Goal: Task Accomplishment & Management: Complete application form

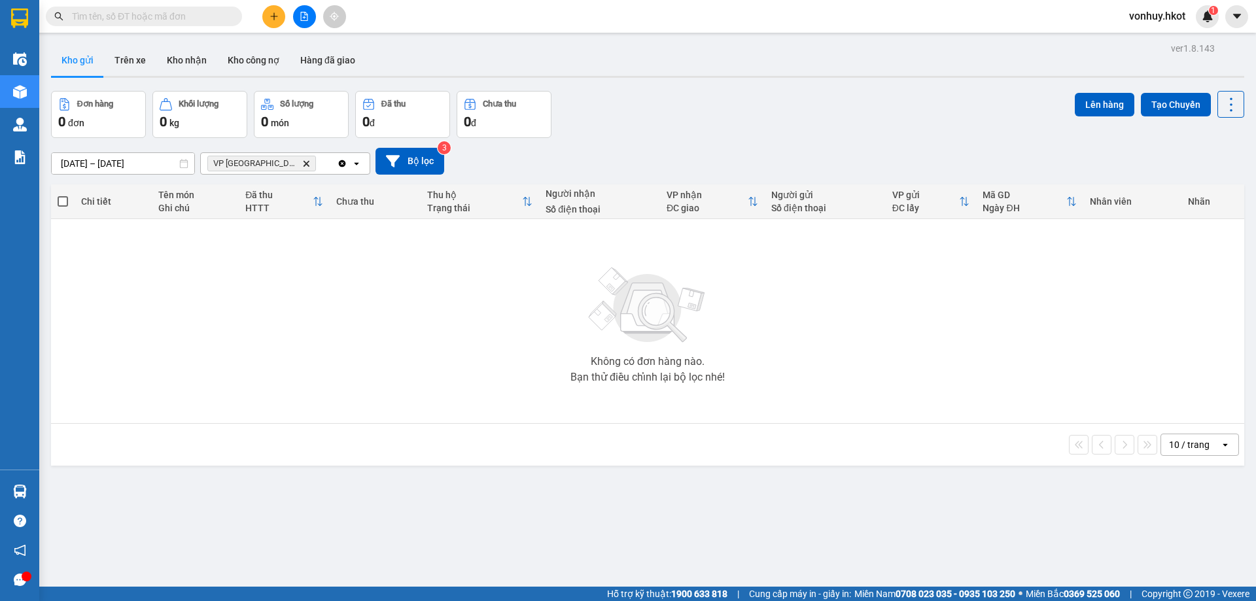
click at [99, 13] on input "text" at bounding box center [149, 16] width 154 height 14
paste input "VPDN1509250001"
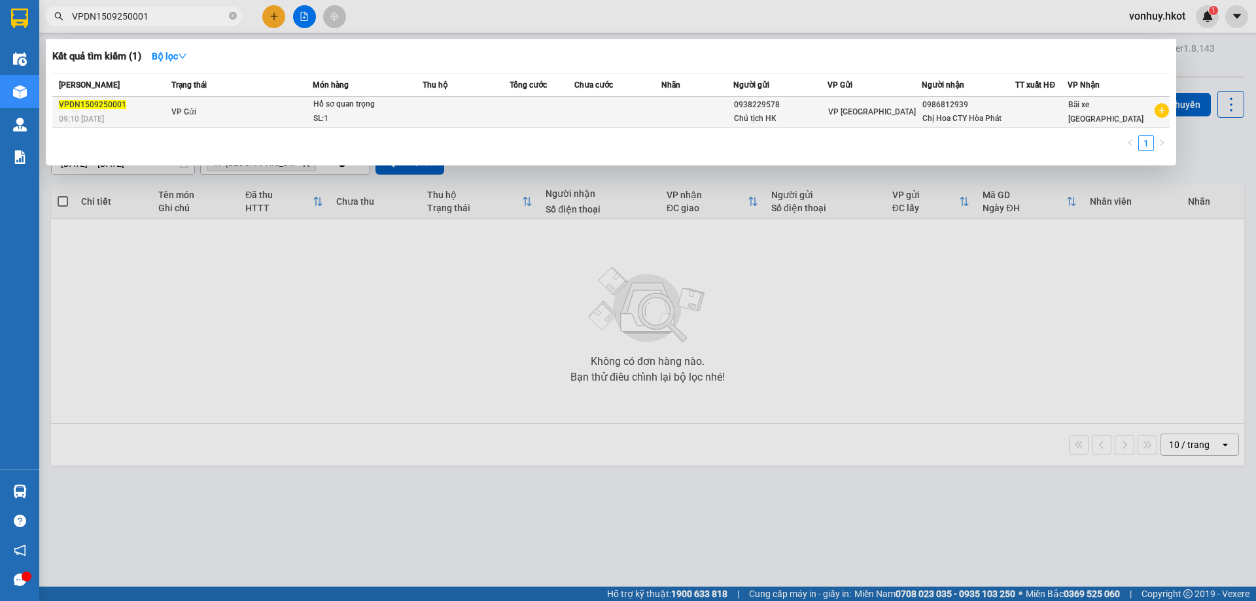
type input "VPDN1509250001"
click at [994, 123] on div "Chị Hoa CTY Hòa Phát" at bounding box center [969, 119] width 93 height 14
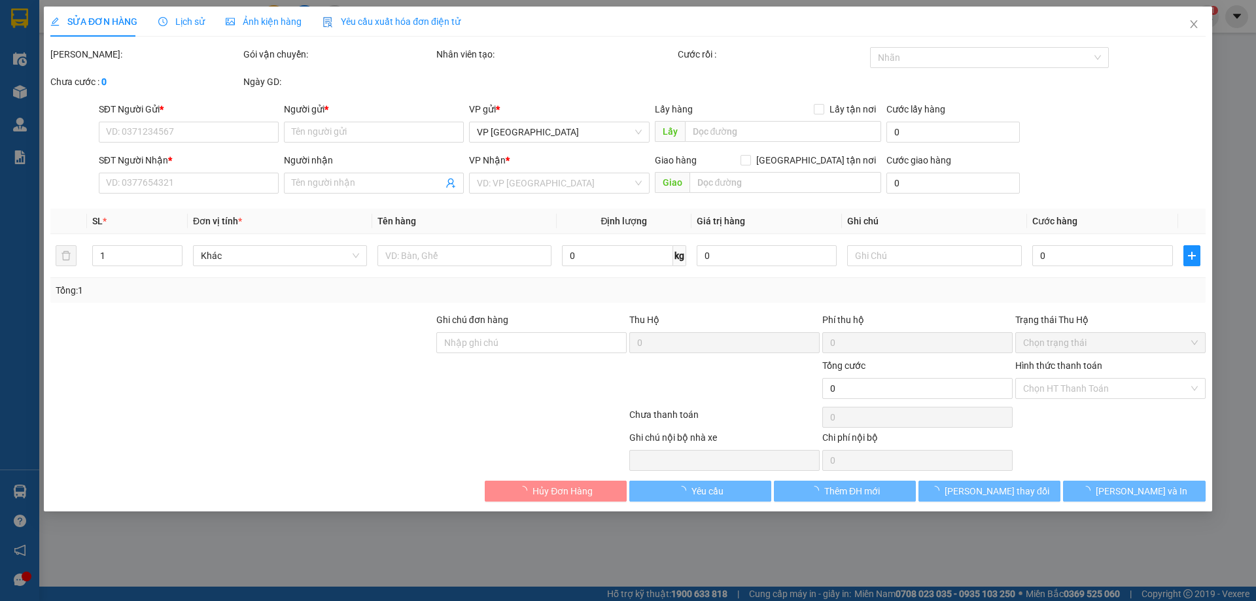
type input "0938229578"
type input "Chủ tịch HK"
type input "0986812939"
type input "Chị Hoa CTY Hòa Phát"
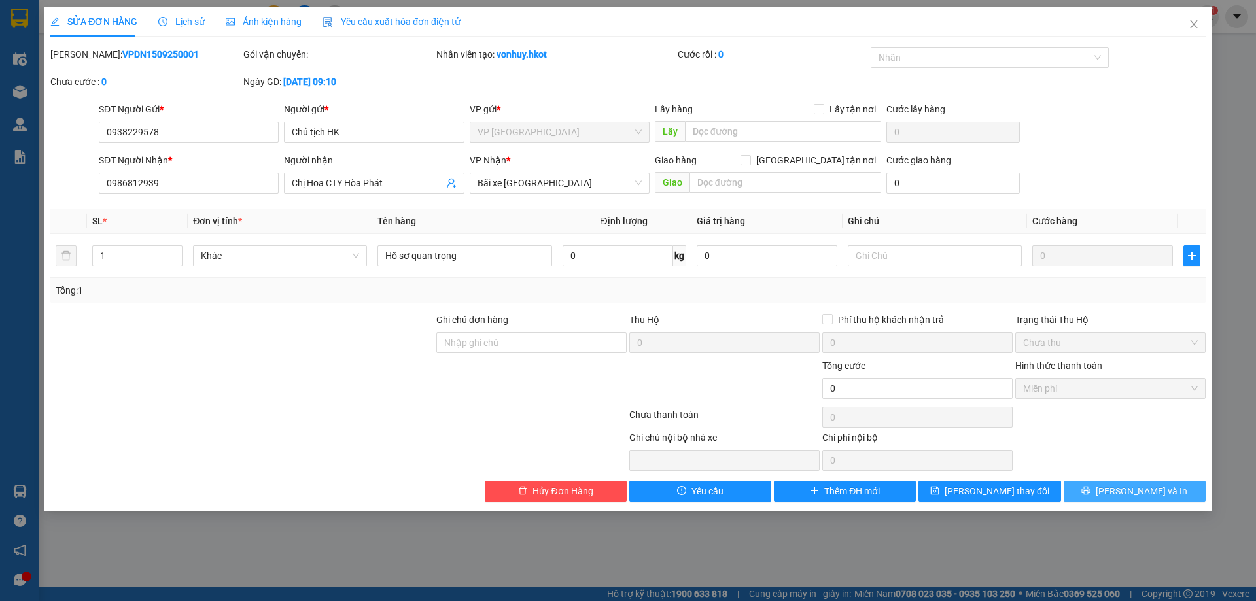
click at [1137, 499] on button "[PERSON_NAME] và In" at bounding box center [1135, 491] width 142 height 21
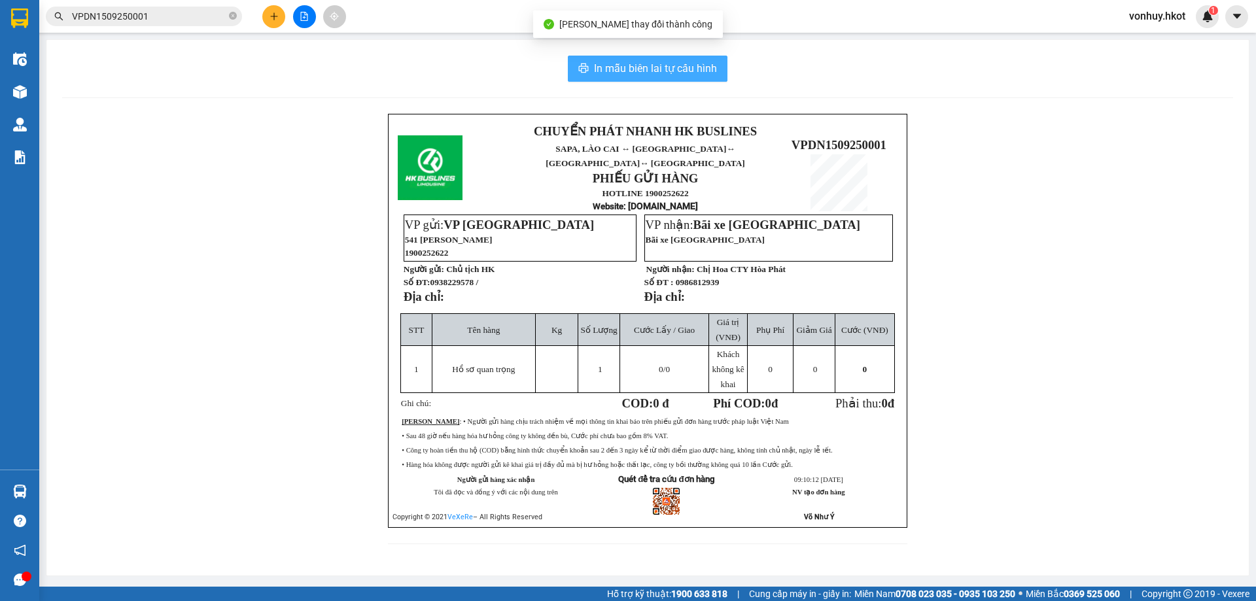
click at [630, 63] on span "In mẫu biên lai tự cấu hình" at bounding box center [655, 68] width 123 height 16
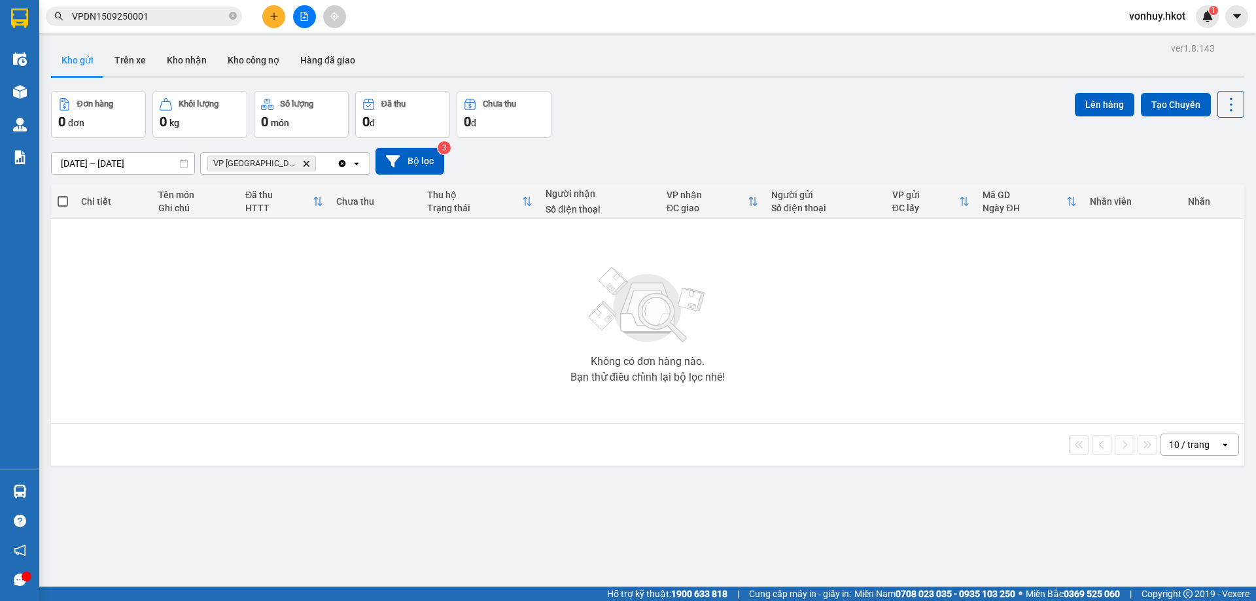
click at [192, 8] on span "VPDN1509250001" at bounding box center [144, 17] width 196 height 20
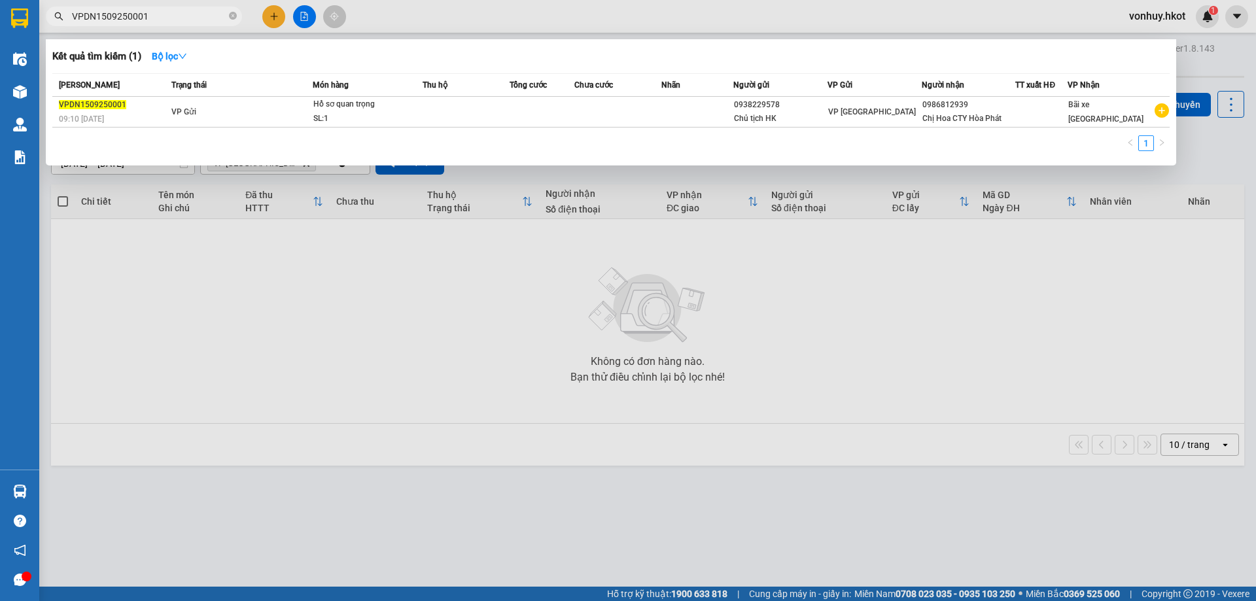
click at [483, 130] on div "[PERSON_NAME] thái Món hàng Thu hộ Tổng cước Chưa cước Nhãn Người gửi VP Gửi Ng…" at bounding box center [611, 116] width 1118 height 86
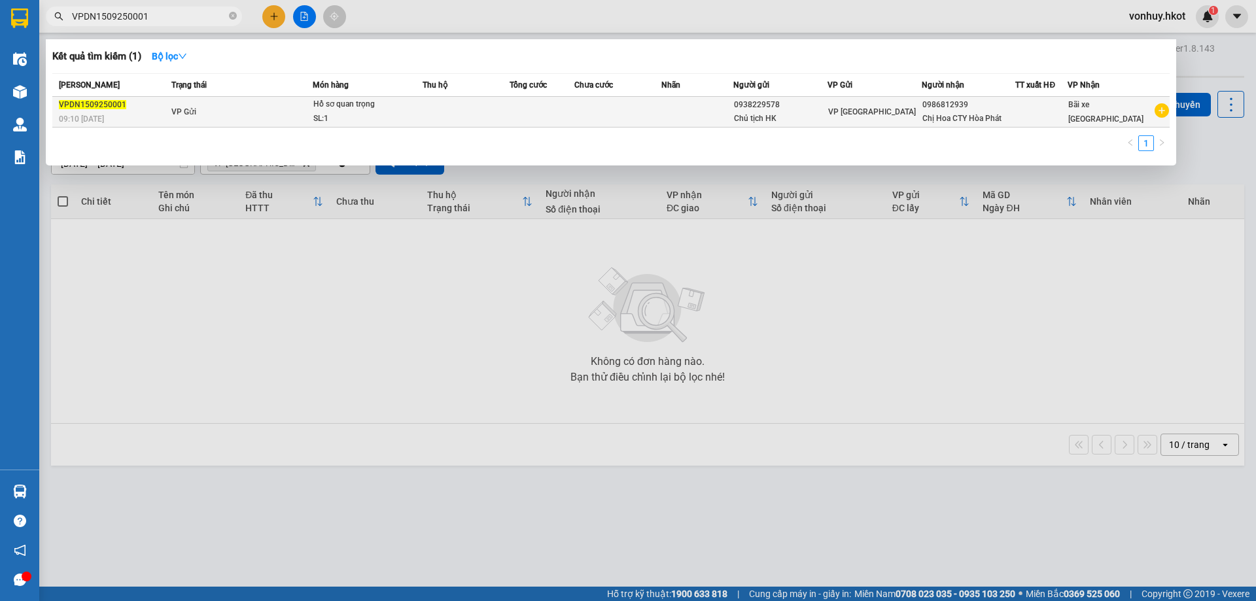
click at [525, 115] on td at bounding box center [542, 112] width 65 height 31
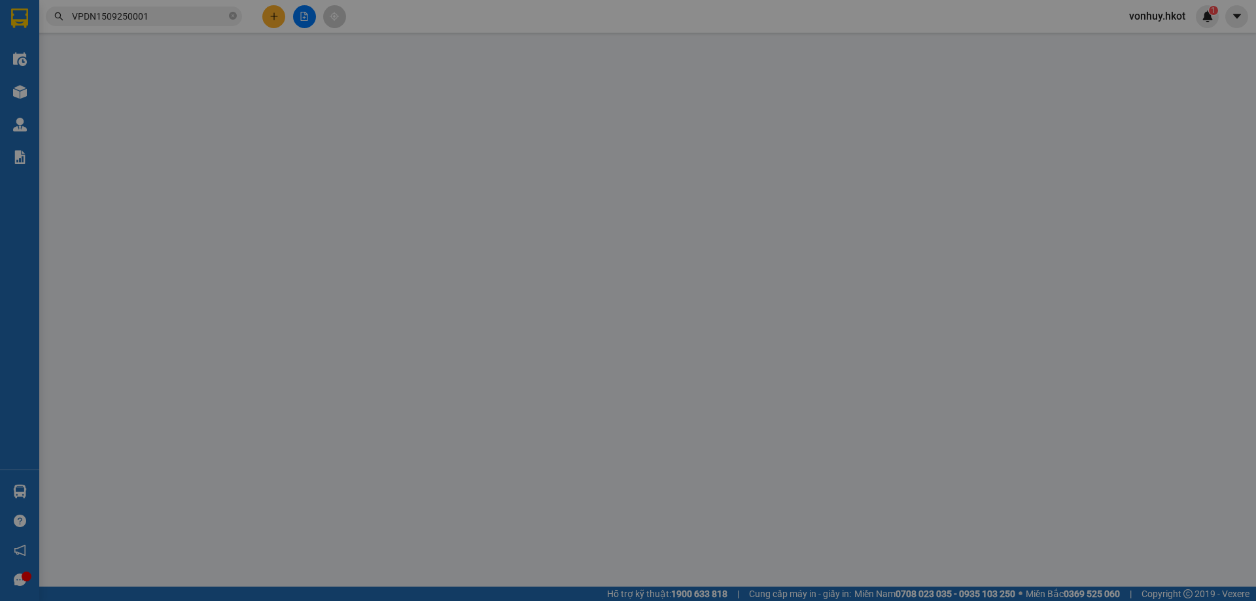
type input "0938229578"
type input "Chủ tịch HK"
type input "0986812939"
type input "Chị Hoa CTY Hòa Phát"
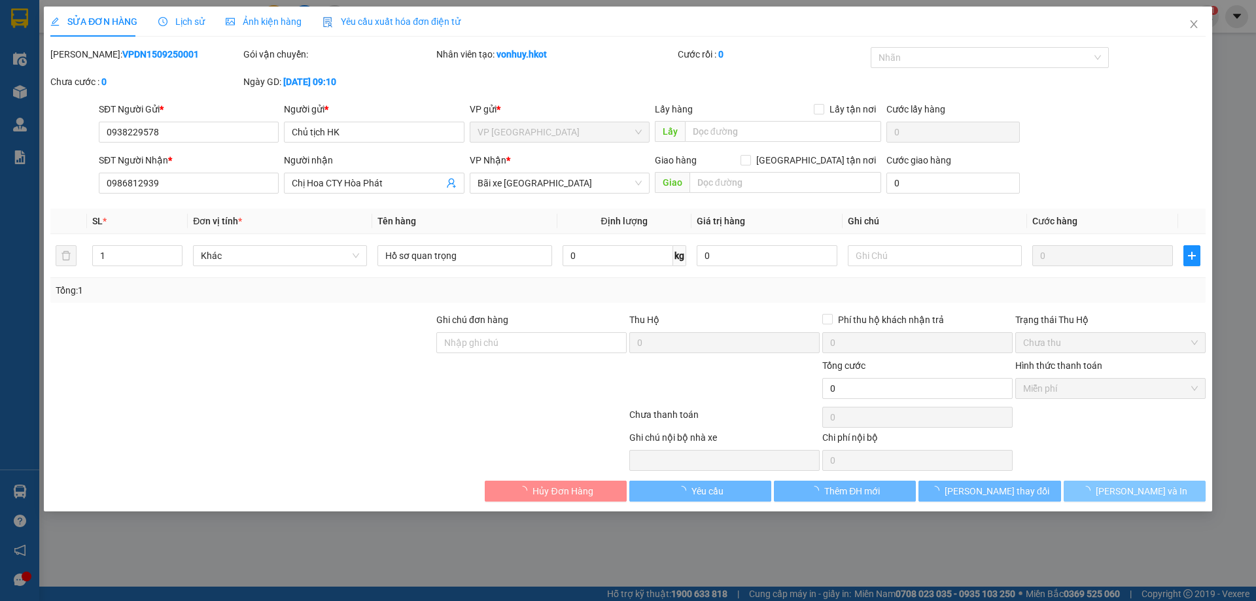
click at [1149, 495] on span "[PERSON_NAME] và In" at bounding box center [1142, 491] width 92 height 14
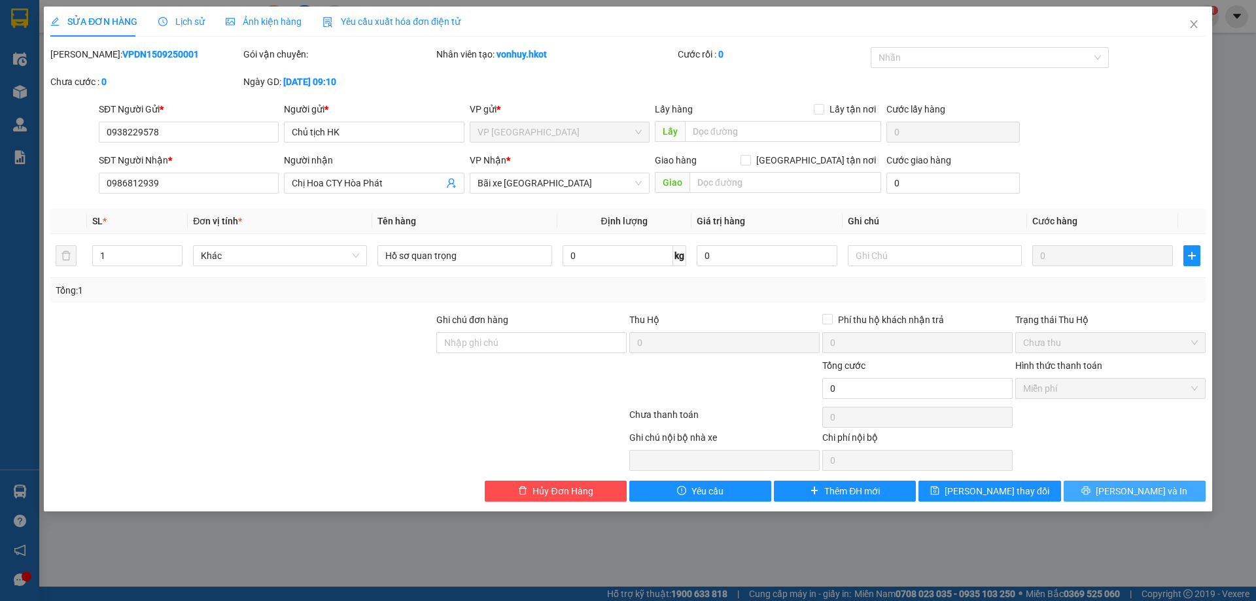
click at [1149, 494] on span "[PERSON_NAME] và In" at bounding box center [1142, 491] width 92 height 14
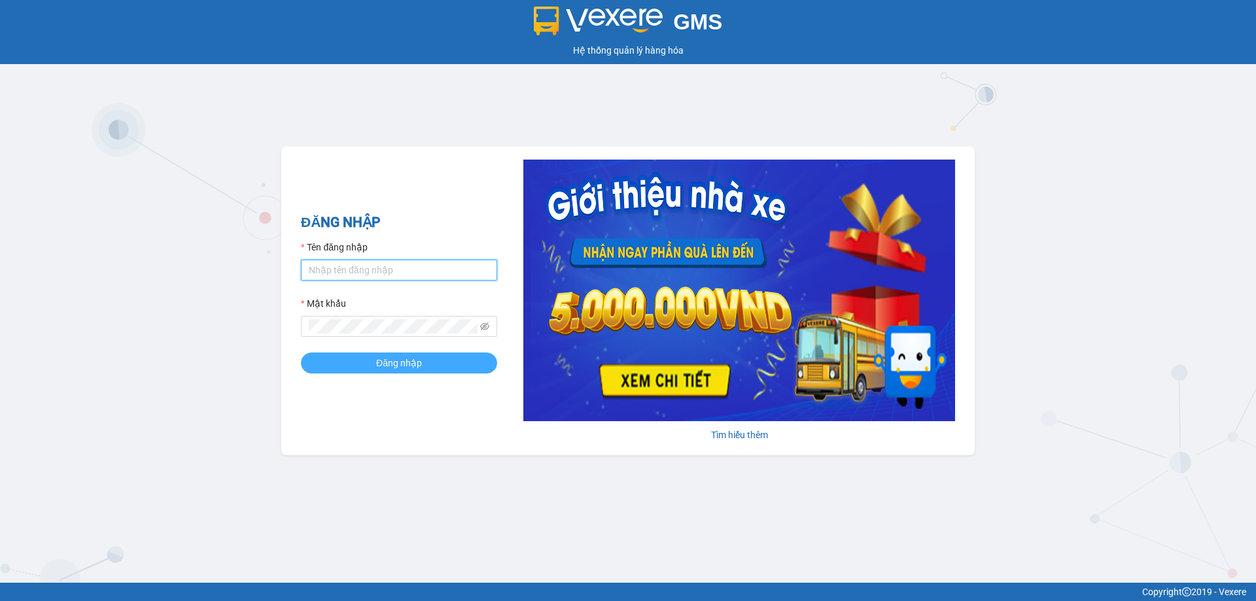
type input "vonhuy.hkot"
click at [390, 363] on span "Đăng nhập" at bounding box center [399, 363] width 46 height 14
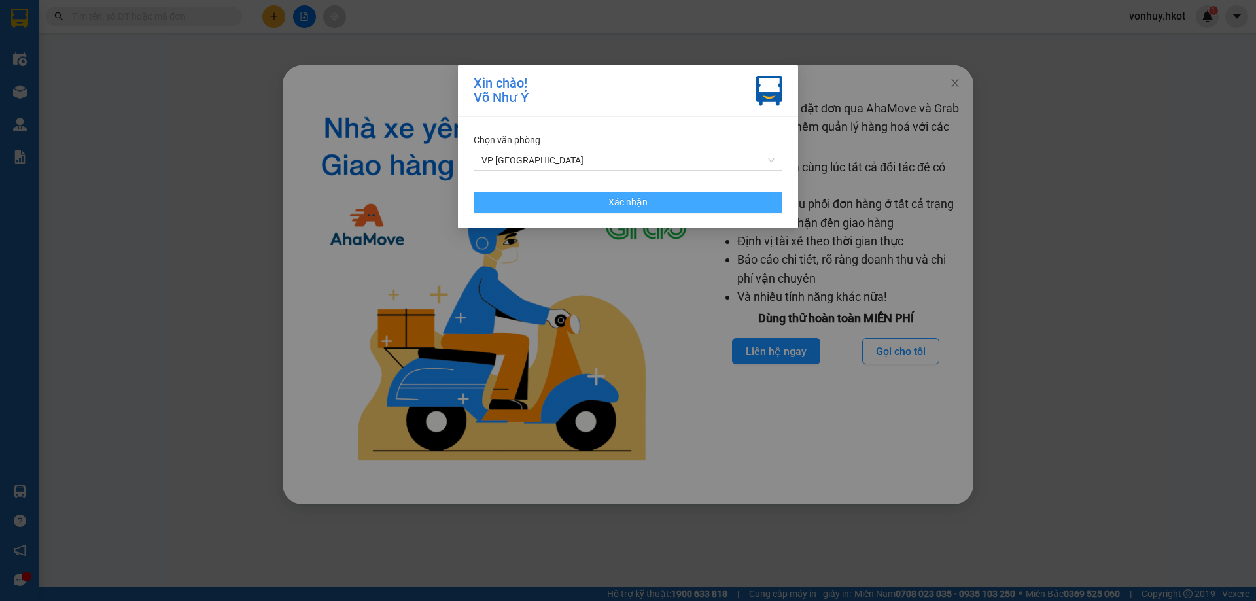
click at [711, 201] on button "Xác nhận" at bounding box center [628, 202] width 309 height 21
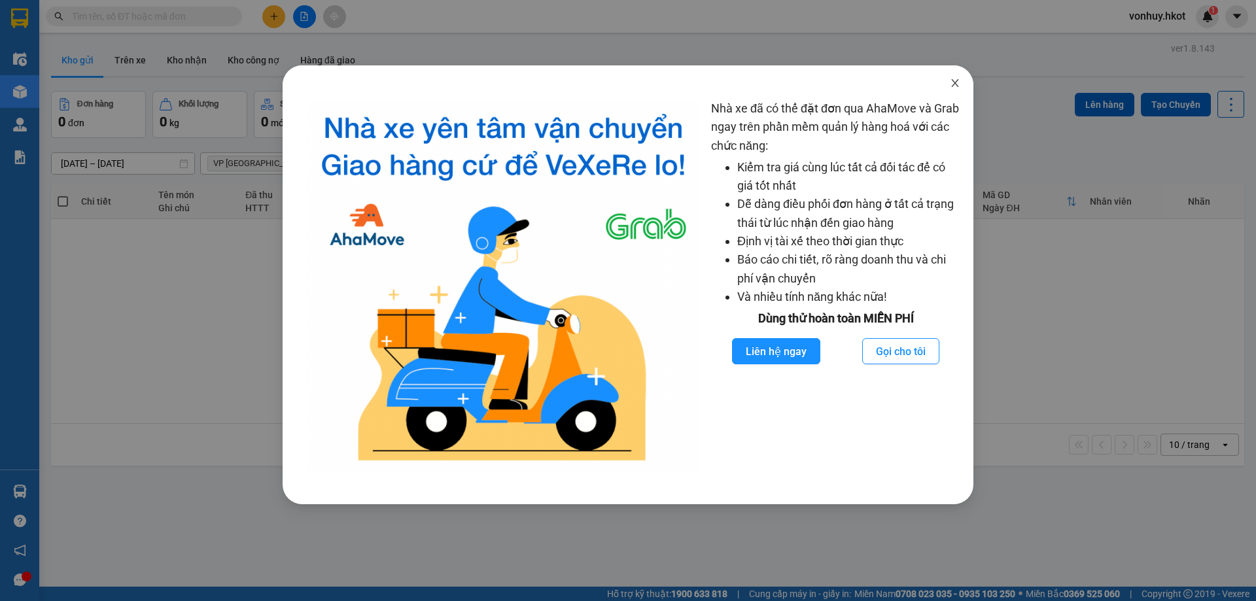
click at [955, 84] on icon "close" at bounding box center [954, 83] width 7 height 8
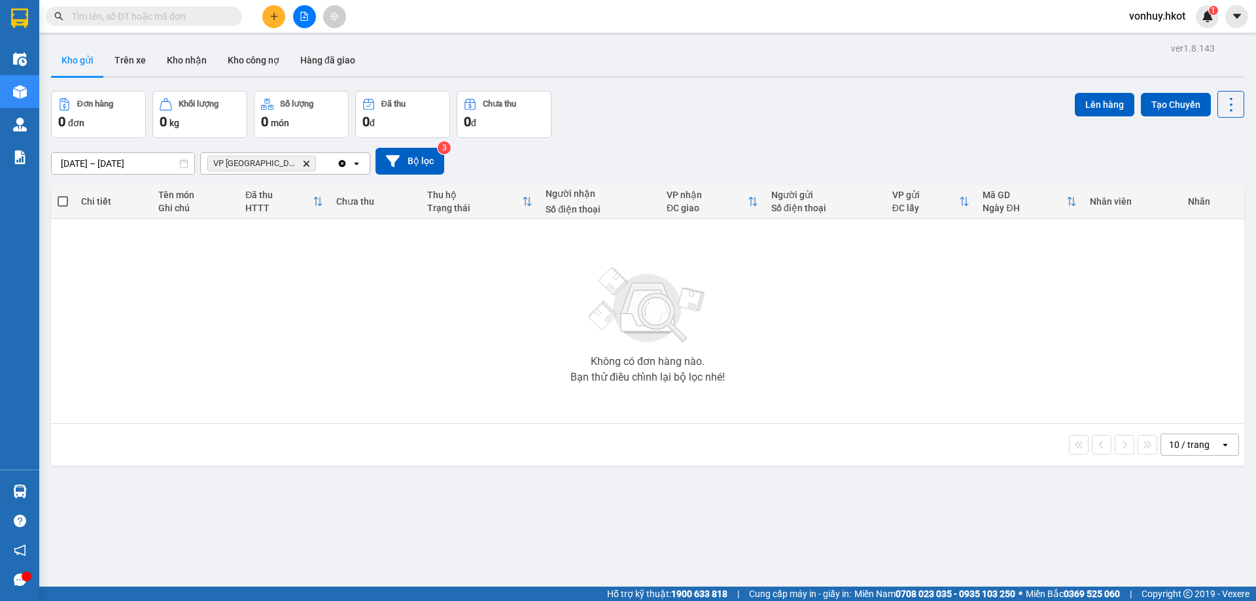
click at [182, 22] on input "text" at bounding box center [149, 16] width 154 height 14
paste input "VPDN1509250001"
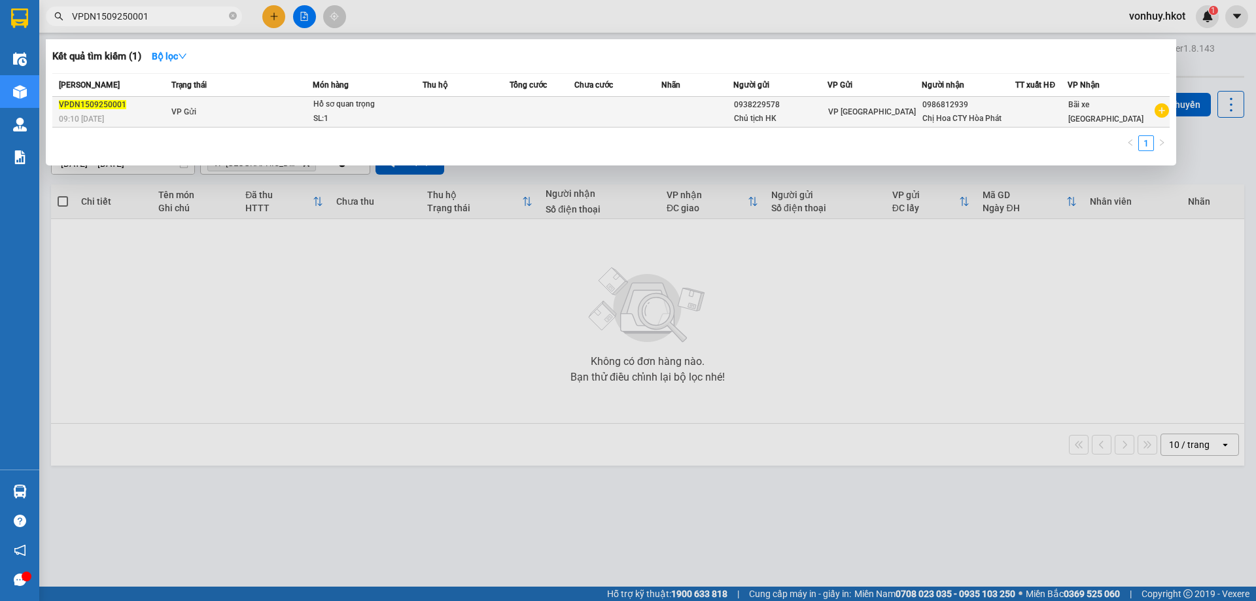
type input "VPDN1509250001"
click at [431, 116] on td at bounding box center [466, 112] width 87 height 31
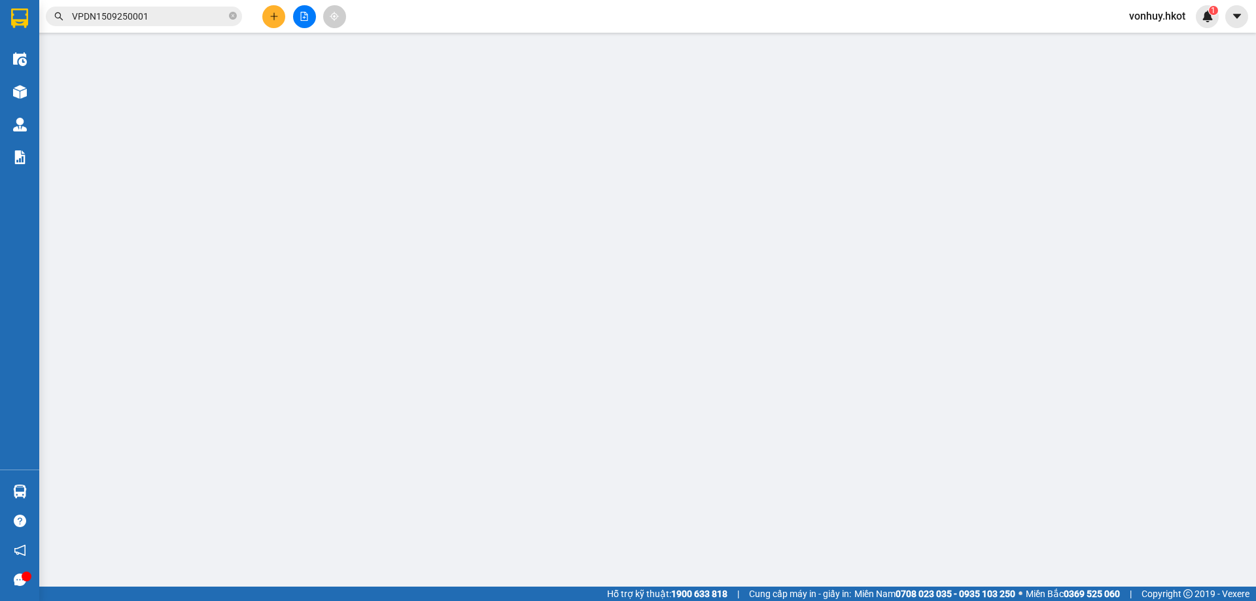
type input "0938229578"
type input "Chủ tịch HK"
type input "0986812939"
type input "Chị Hoa CTY Hòa Phát"
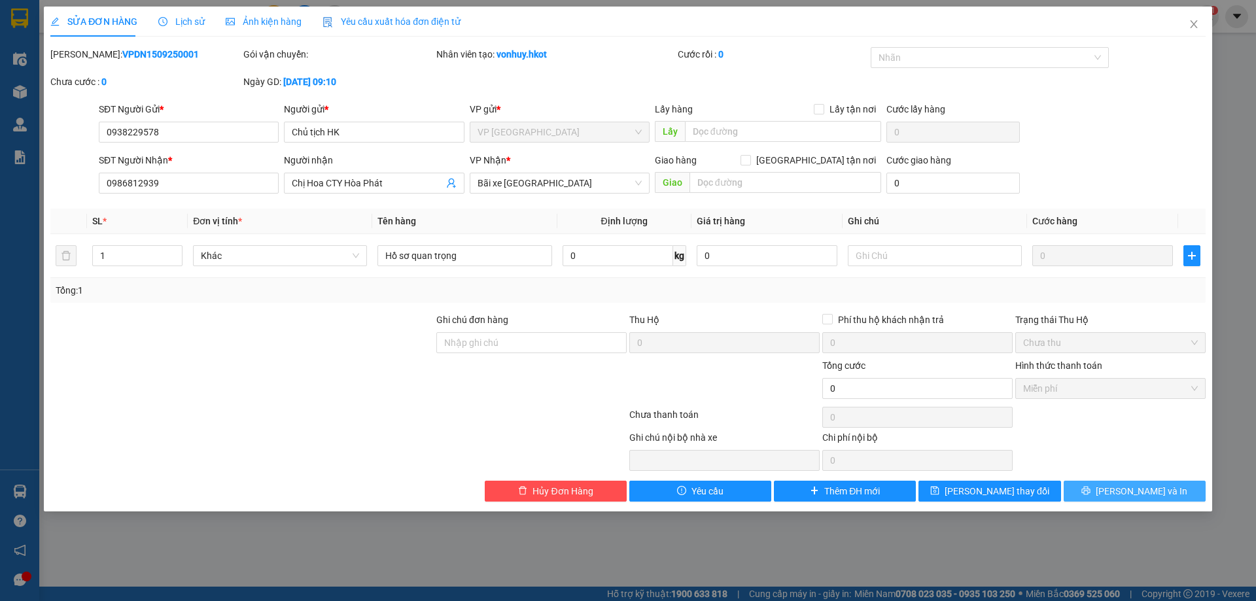
click at [1125, 489] on span "[PERSON_NAME] và In" at bounding box center [1142, 491] width 92 height 14
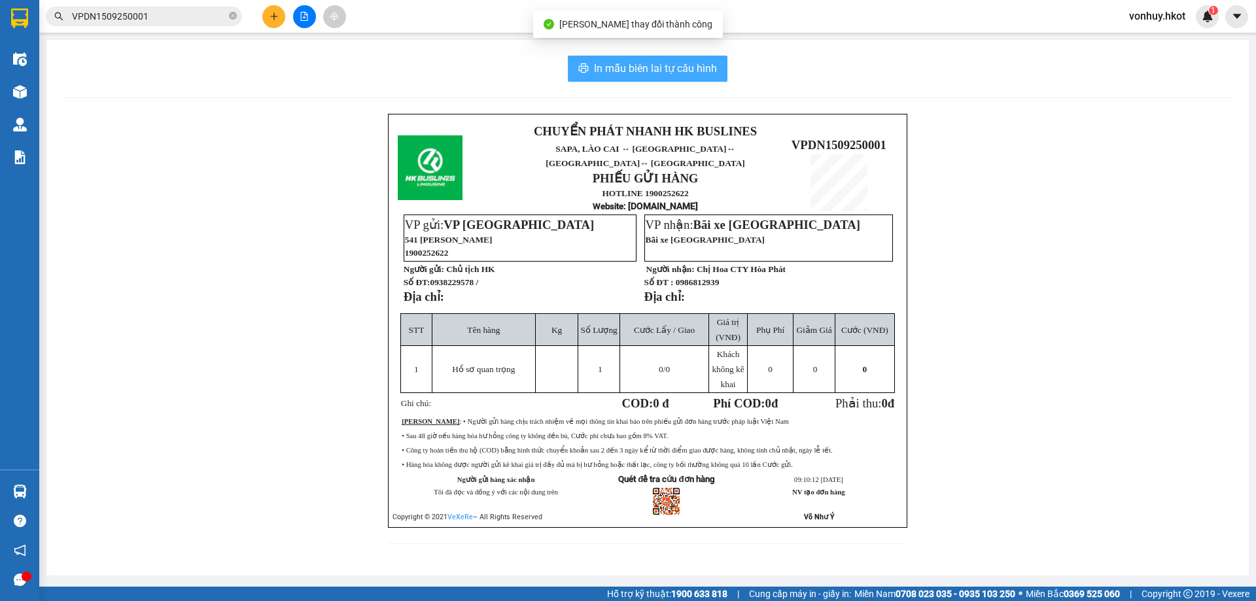
click at [677, 67] on span "In mẫu biên lai tự cấu hình" at bounding box center [655, 68] width 123 height 16
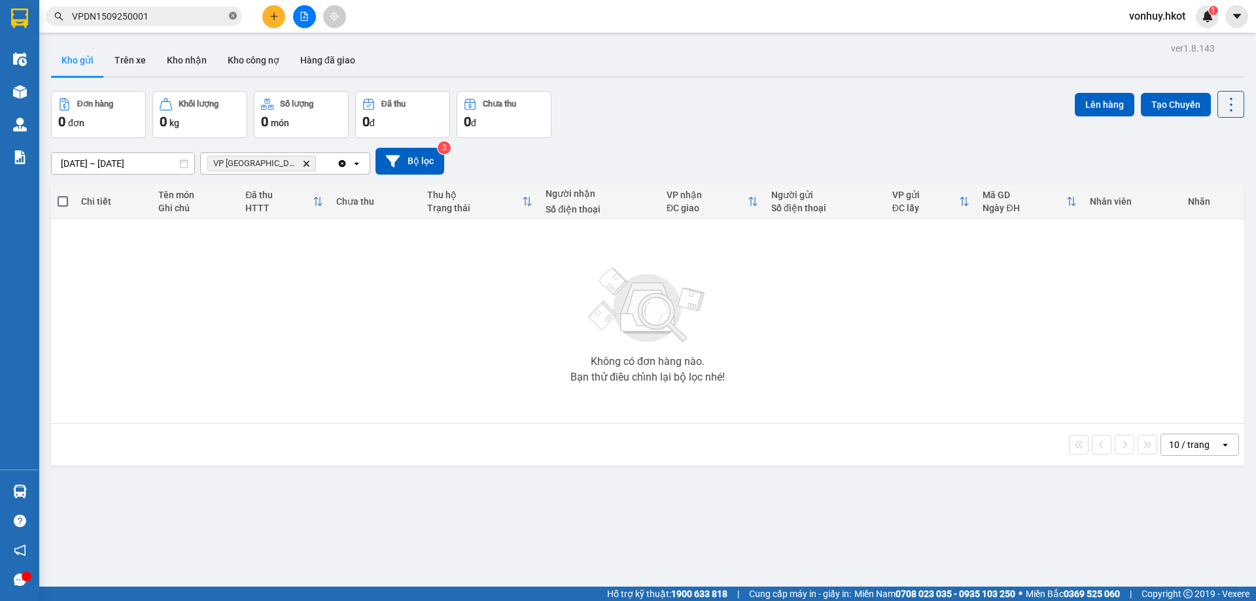
click at [230, 14] on icon "close-circle" at bounding box center [233, 16] width 8 height 8
click at [139, 10] on input "text" at bounding box center [149, 16] width 154 height 14
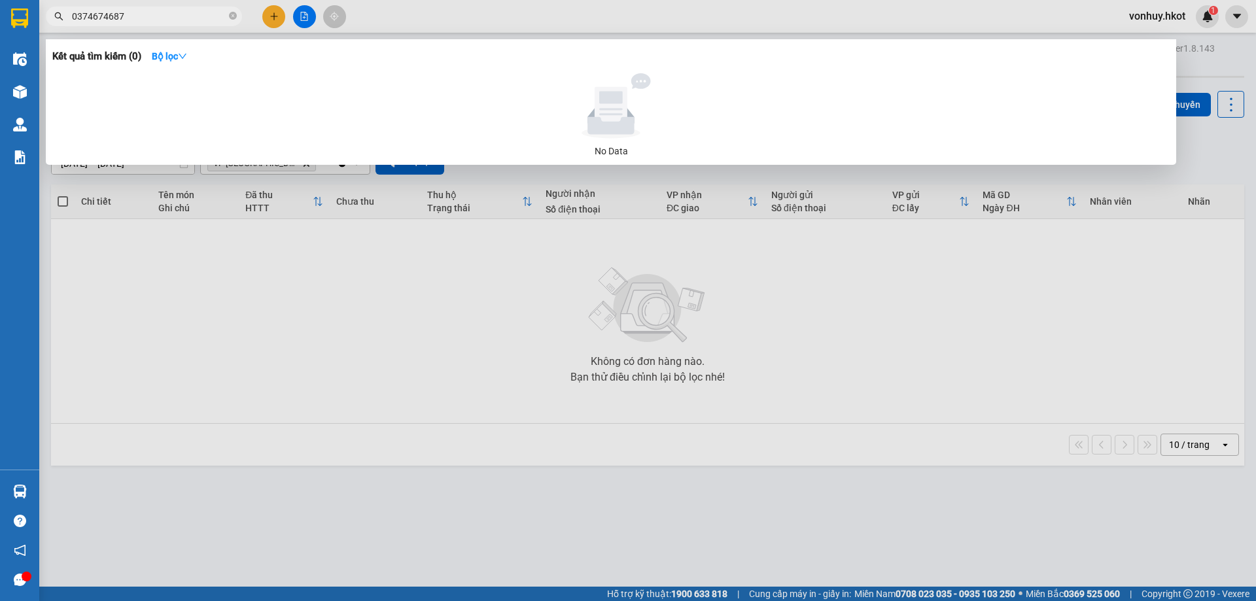
click at [132, 19] on input "0374674687" at bounding box center [149, 16] width 154 height 14
drag, startPoint x: 132, startPoint y: 18, endPoint x: 16, endPoint y: 20, distance: 115.8
click at [16, 20] on section "Kết quả tìm kiếm ( 0 ) Bộ lọc No Data 0374674687 vonhuy.hkot 1 Điều hành xe Kho…" at bounding box center [628, 300] width 1256 height 601
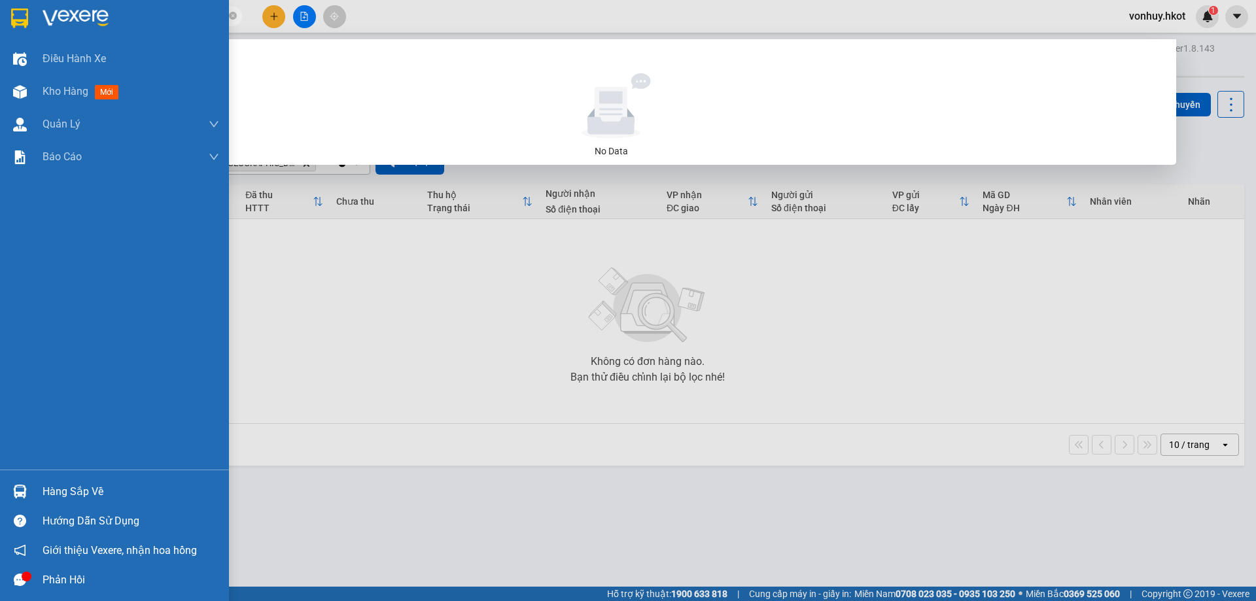
paste input "text"
type input "0374674687"
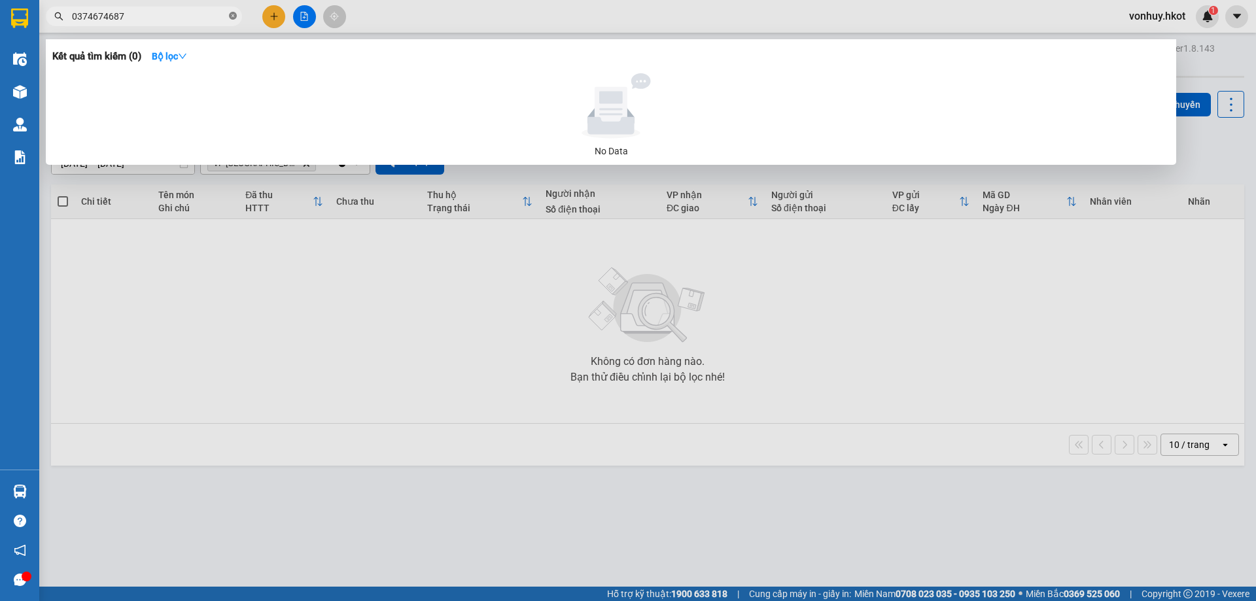
click at [230, 14] on icon "close-circle" at bounding box center [233, 16] width 8 height 8
